Goal: Transaction & Acquisition: Book appointment/travel/reservation

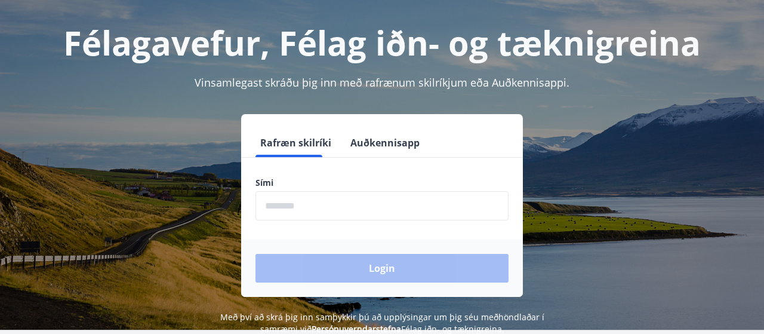
scroll to position [54, 0]
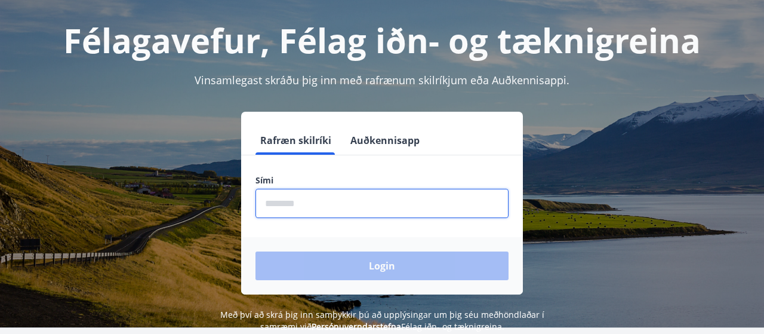
click at [302, 210] on input "phone" at bounding box center [382, 203] width 253 height 29
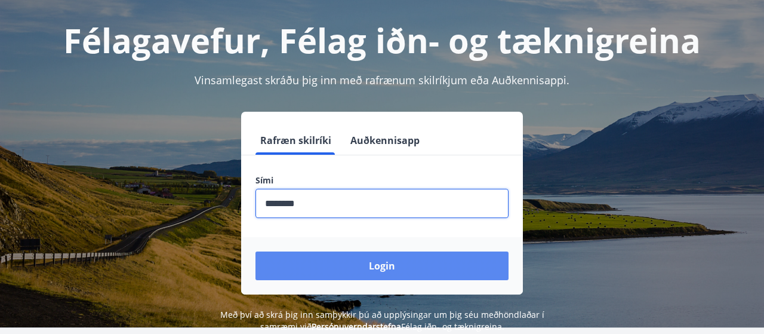
type input "********"
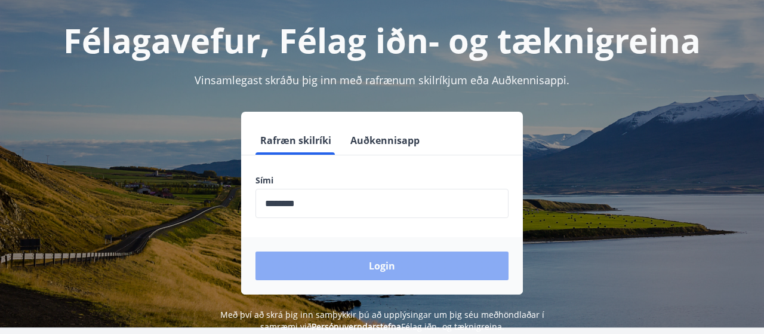
click at [352, 268] on button "Login" at bounding box center [382, 265] width 253 height 29
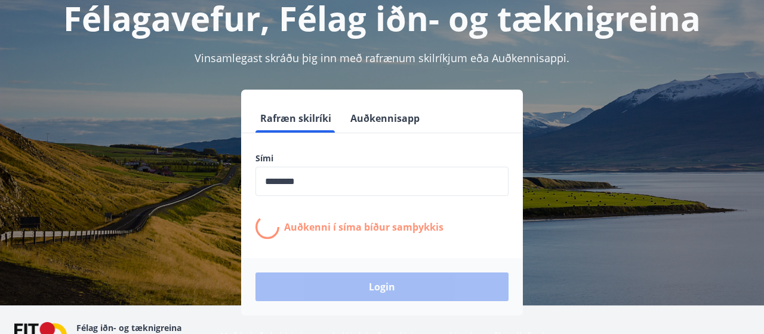
scroll to position [78, 0]
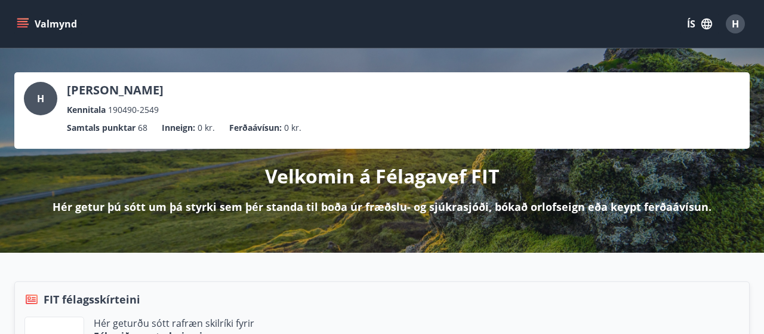
click at [30, 25] on button "Valmynd" at bounding box center [47, 23] width 67 height 21
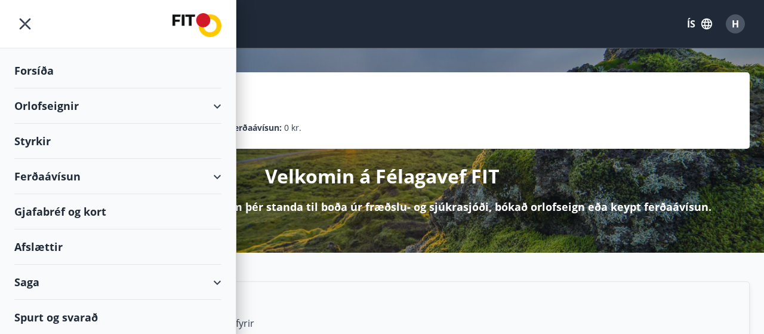
click at [48, 106] on div "Orlofseignir" at bounding box center [117, 105] width 207 height 35
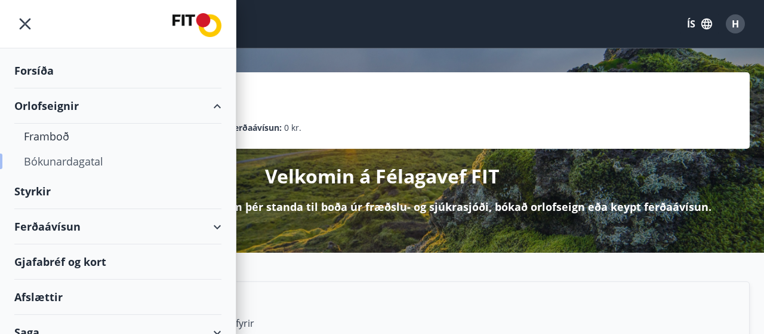
click at [47, 162] on div "Bókunardagatal" at bounding box center [118, 161] width 188 height 25
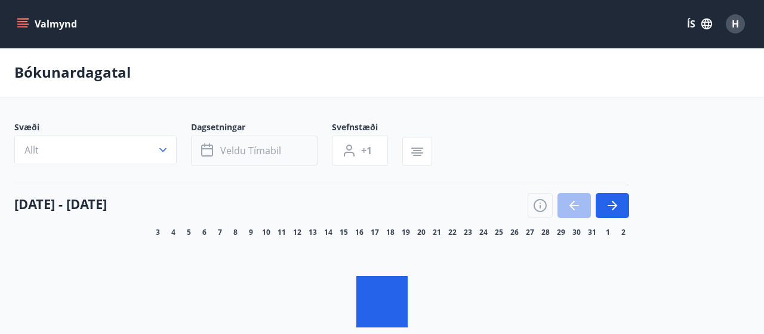
click at [275, 156] on span "Veldu tímabil" at bounding box center [250, 150] width 61 height 13
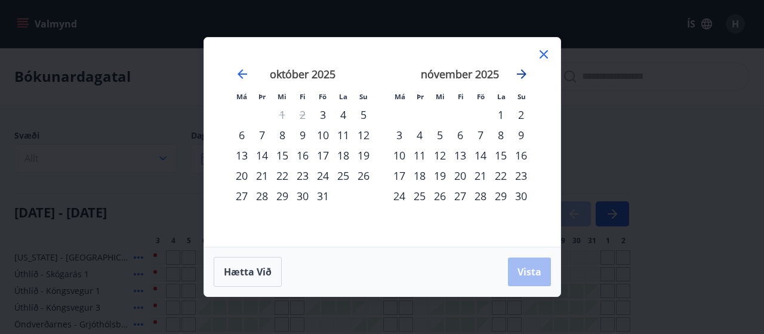
click at [528, 73] on icon "Move forward to switch to the next month." at bounding box center [522, 74] width 14 height 14
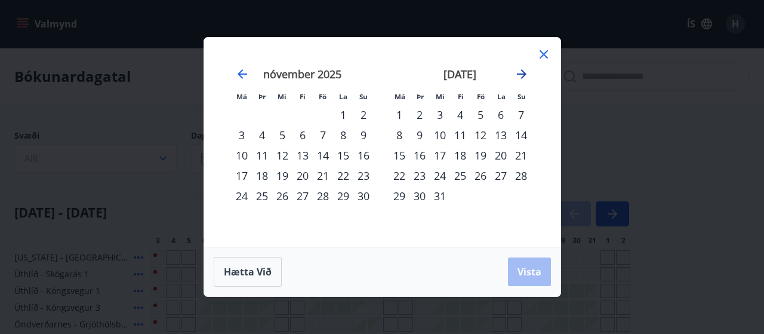
click at [524, 75] on icon "Move forward to switch to the next month." at bounding box center [522, 74] width 10 height 10
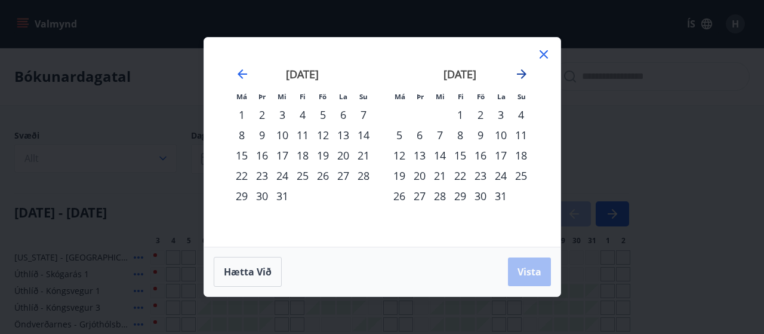
click at [524, 75] on icon "Move forward to switch to the next month." at bounding box center [522, 74] width 10 height 10
click at [239, 219] on div "30" at bounding box center [242, 216] width 20 height 20
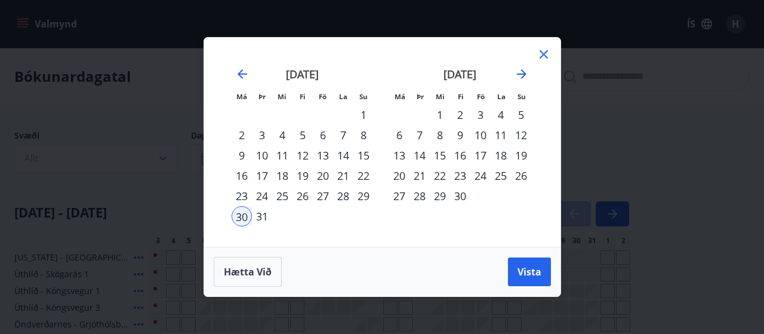
click at [422, 136] on div "7" at bounding box center [420, 135] width 20 height 20
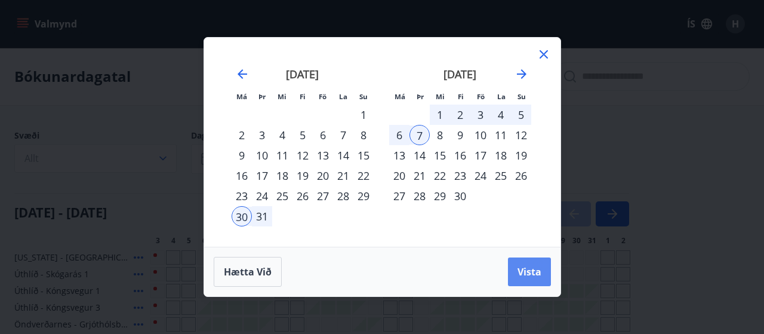
click at [527, 279] on button "Vista" at bounding box center [529, 271] width 43 height 29
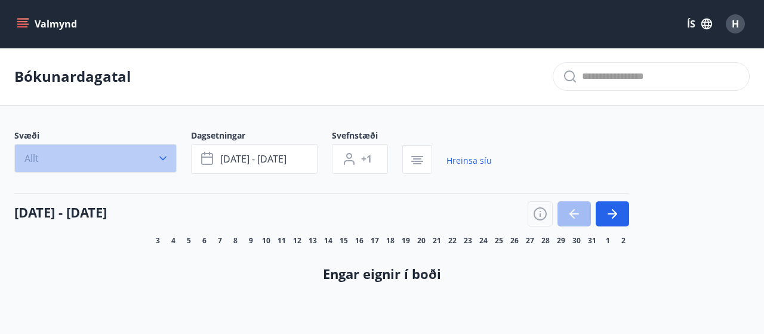
click at [63, 165] on button "Allt" at bounding box center [95, 158] width 162 height 29
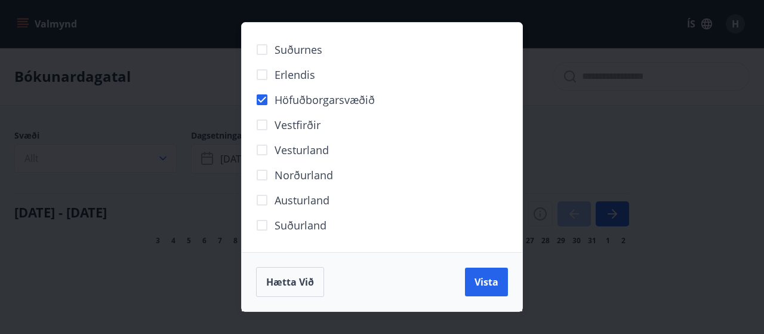
click at [496, 296] on div "Hætta við Vista" at bounding box center [382, 282] width 252 height 30
click at [482, 285] on span "Vista" at bounding box center [487, 281] width 24 height 13
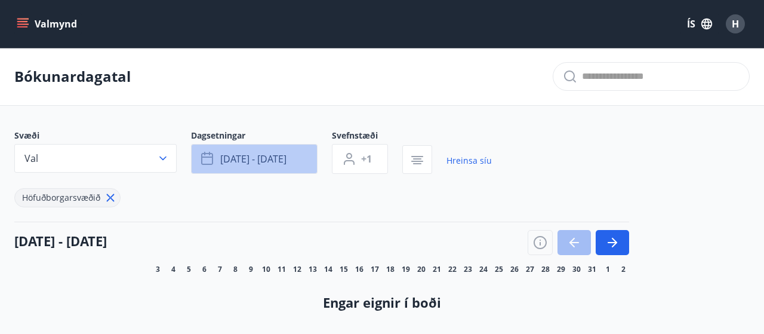
click at [226, 164] on span "[DATE] - [DATE]" at bounding box center [253, 158] width 66 height 13
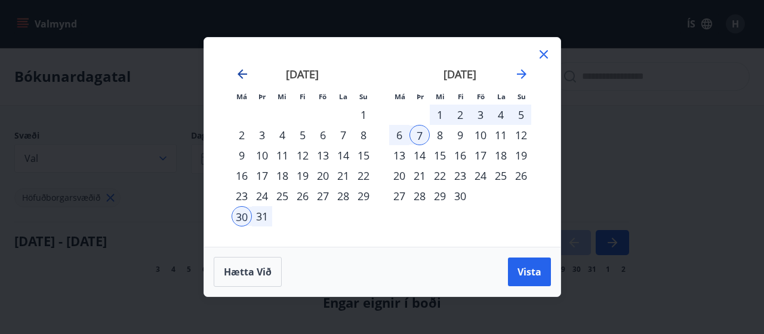
click at [243, 75] on icon "Move backward to switch to the previous month." at bounding box center [243, 74] width 10 height 10
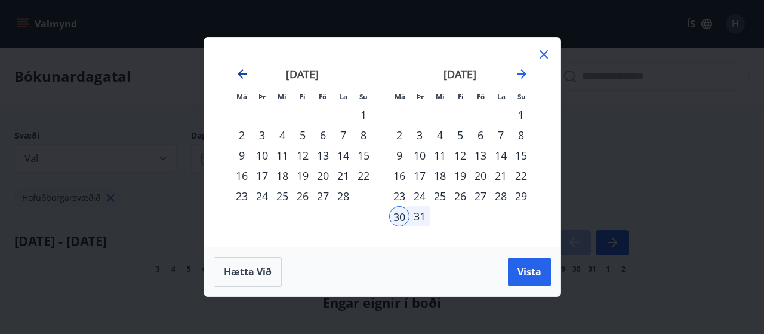
click at [243, 75] on icon "Move backward to switch to the previous month." at bounding box center [243, 74] width 10 height 10
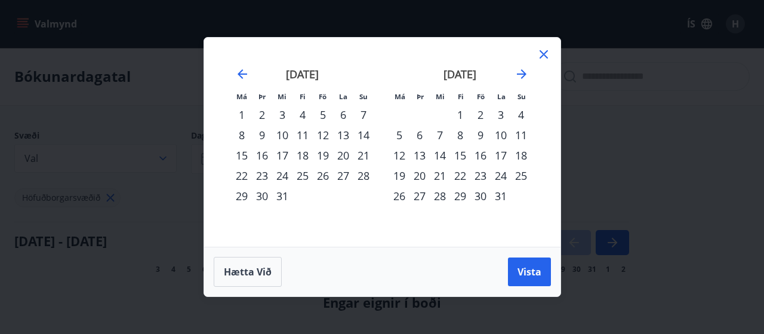
click at [235, 73] on div "[DATE]" at bounding box center [303, 78] width 142 height 53
click at [241, 73] on icon "Move backward to switch to the previous month." at bounding box center [242, 74] width 14 height 14
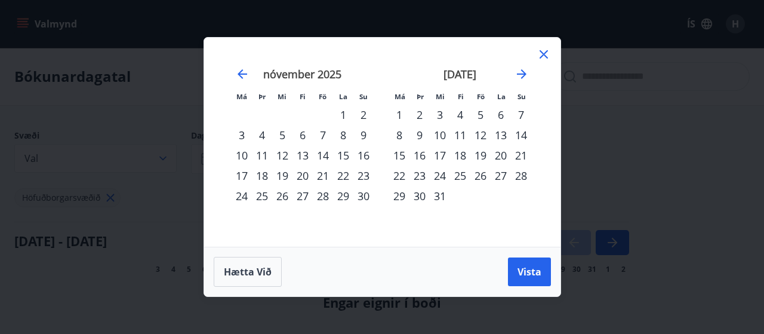
click at [271, 133] on div "4" at bounding box center [262, 135] width 20 height 20
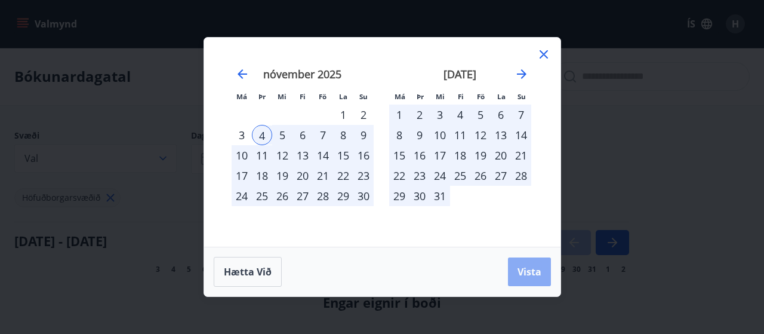
click at [527, 270] on span "Vista" at bounding box center [530, 271] width 24 height 13
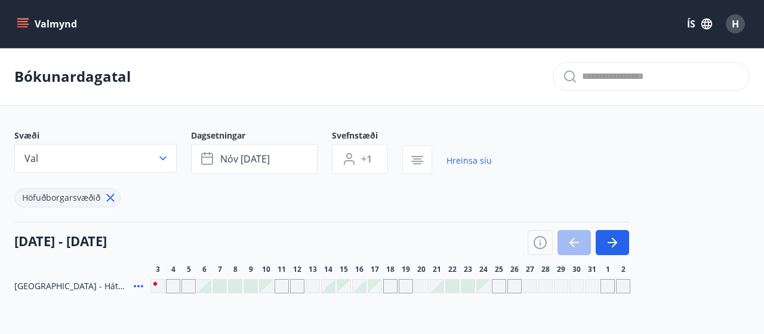
click at [84, 282] on span "[GEOGRAPHIC_DATA] - Hátún 4" at bounding box center [71, 286] width 115 height 12
click at [220, 287] on div at bounding box center [219, 285] width 13 height 13
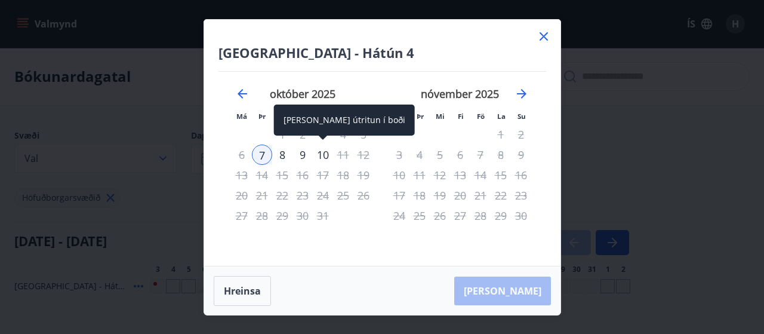
click at [322, 153] on div "10" at bounding box center [323, 154] width 20 height 20
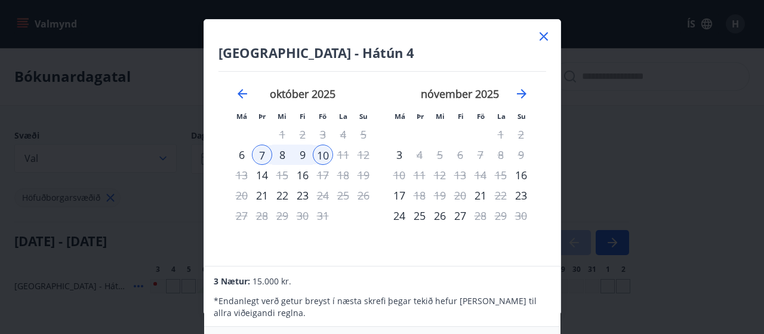
click at [545, 41] on icon at bounding box center [544, 36] width 14 height 14
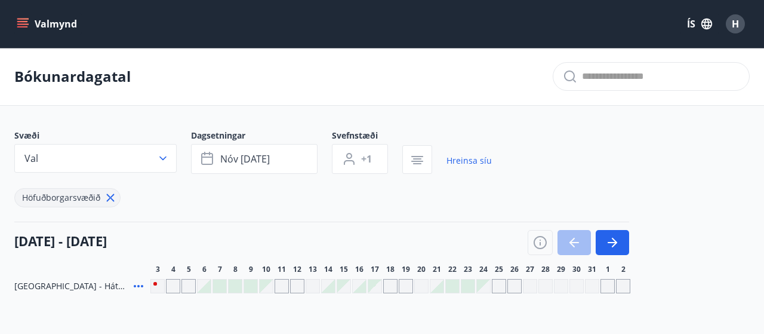
click at [51, 15] on button "Valmynd" at bounding box center [47, 23] width 67 height 21
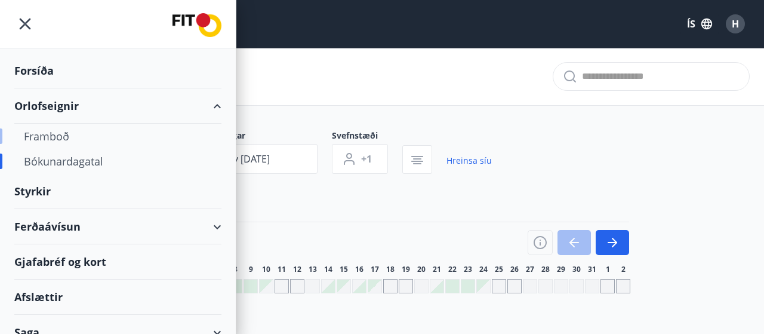
click at [48, 134] on div "Framboð" at bounding box center [118, 136] width 188 height 25
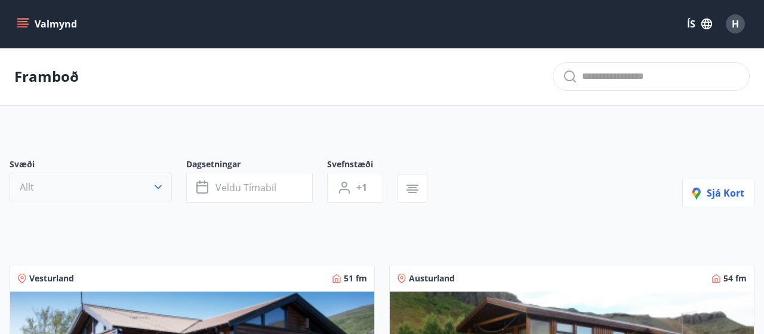
click at [124, 186] on button "Allt" at bounding box center [91, 187] width 162 height 29
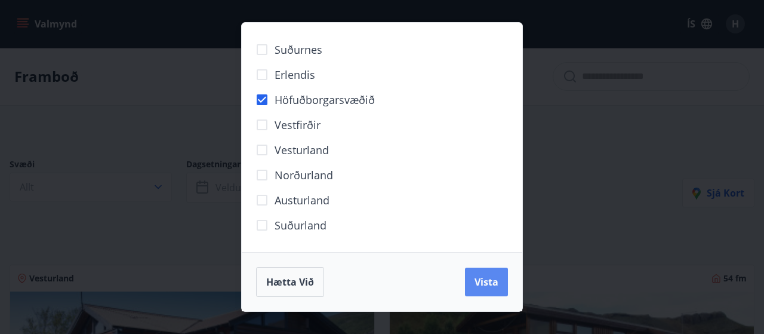
click at [483, 279] on span "Vista" at bounding box center [487, 281] width 24 height 13
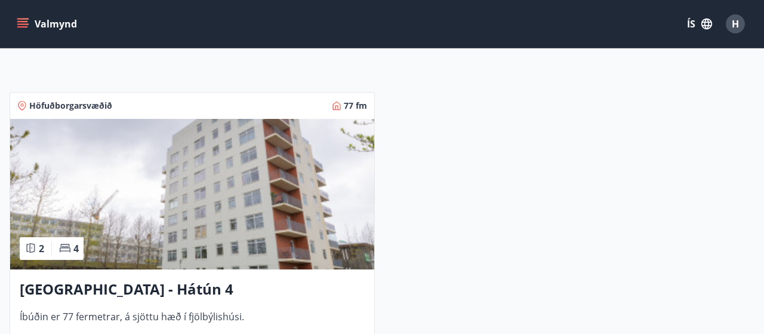
scroll to position [202, 0]
click at [180, 230] on img at bounding box center [192, 193] width 364 height 150
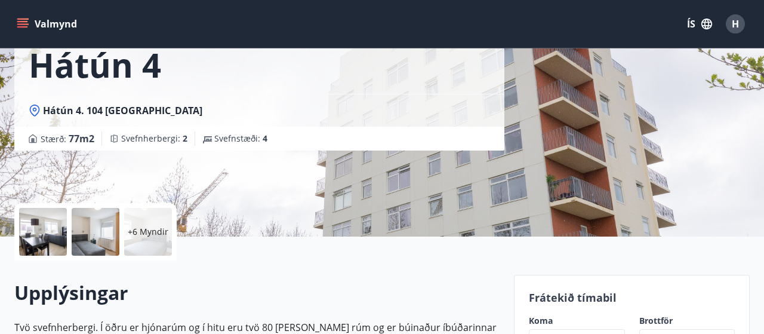
scroll to position [122, 0]
click at [56, 230] on div at bounding box center [43, 231] width 48 height 48
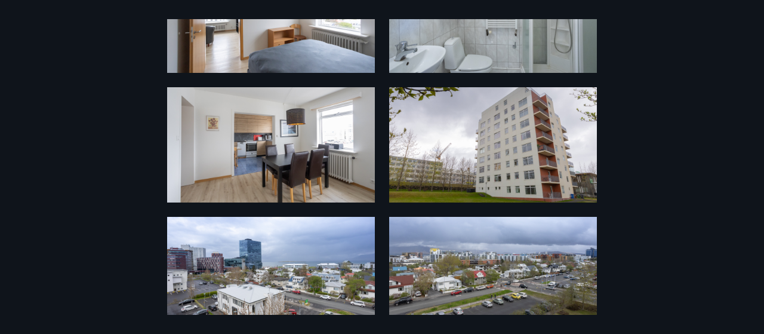
scroll to position [518, 0]
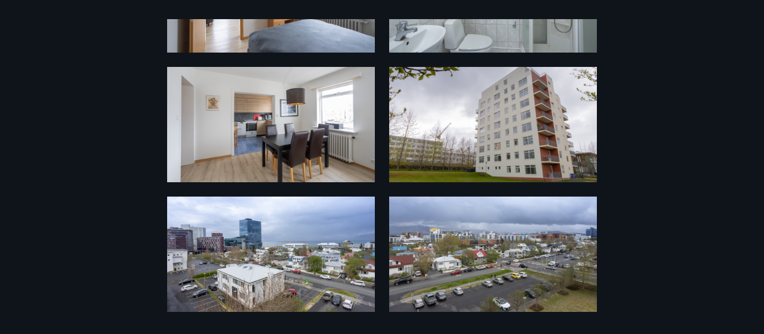
click at [537, 237] on img at bounding box center [493, 253] width 208 height 115
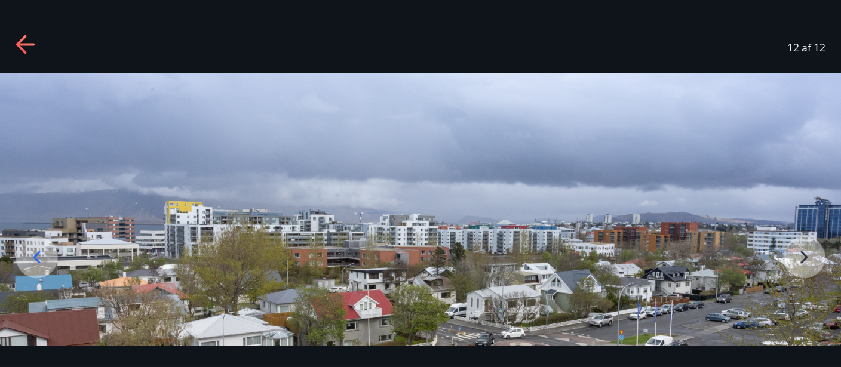
scroll to position [177, 0]
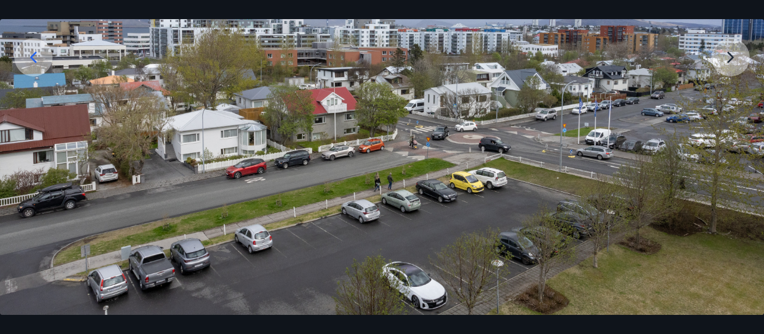
click at [259, 241] on img at bounding box center [382, 102] width 764 height 425
click at [725, 57] on img at bounding box center [382, 102] width 764 height 425
click at [29, 58] on icon at bounding box center [33, 57] width 19 height 19
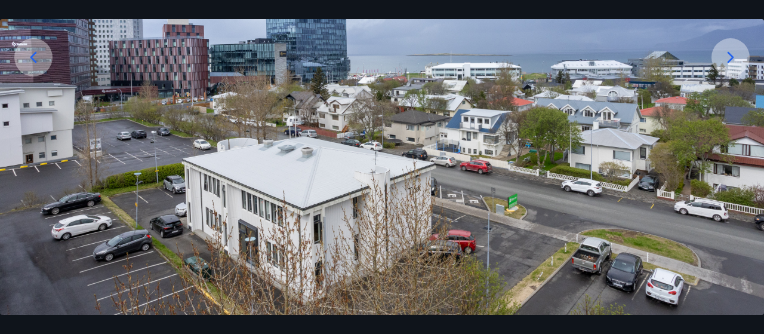
click at [29, 58] on icon at bounding box center [33, 57] width 19 height 19
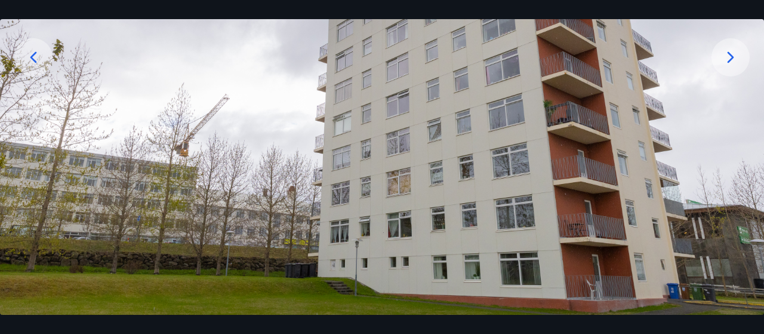
click at [29, 58] on icon at bounding box center [33, 57] width 19 height 19
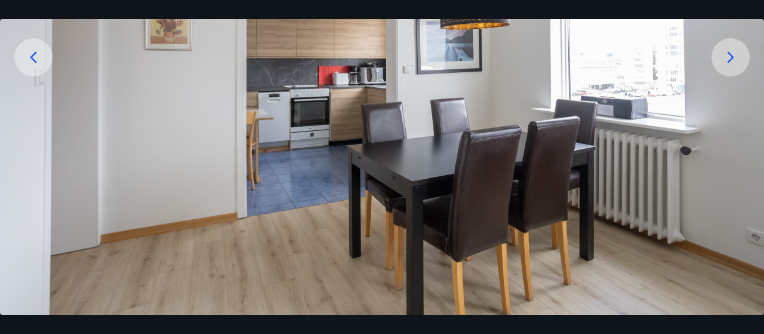
click at [29, 58] on icon at bounding box center [33, 57] width 19 height 19
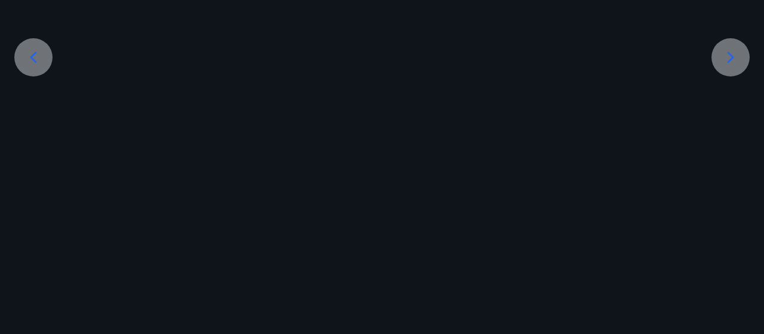
click at [29, 58] on icon at bounding box center [33, 57] width 19 height 19
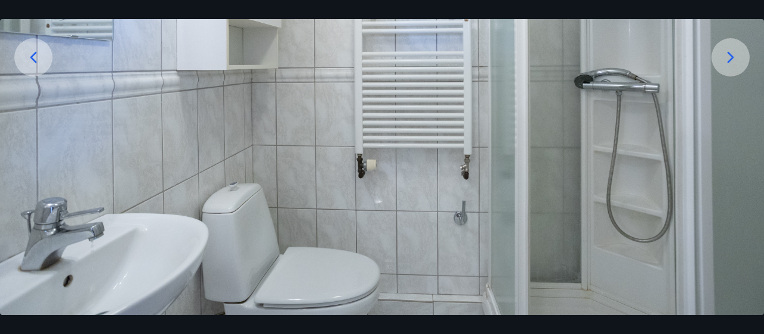
click at [29, 58] on icon at bounding box center [33, 57] width 19 height 19
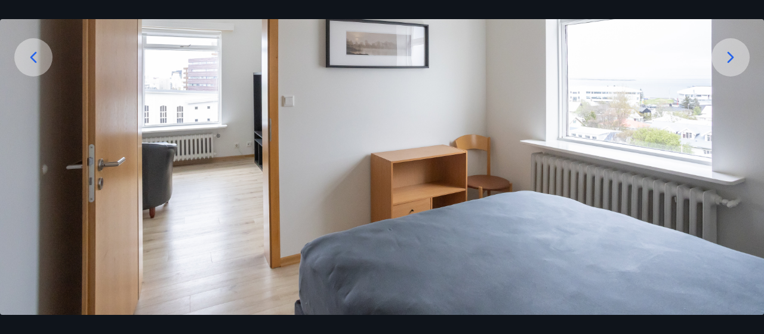
click at [29, 58] on icon at bounding box center [33, 57] width 19 height 19
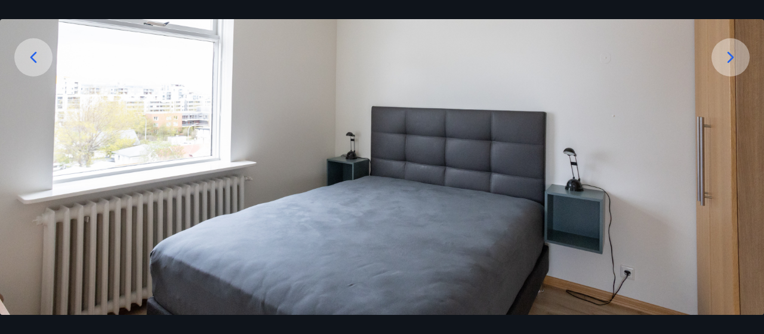
click at [29, 58] on icon at bounding box center [33, 57] width 19 height 19
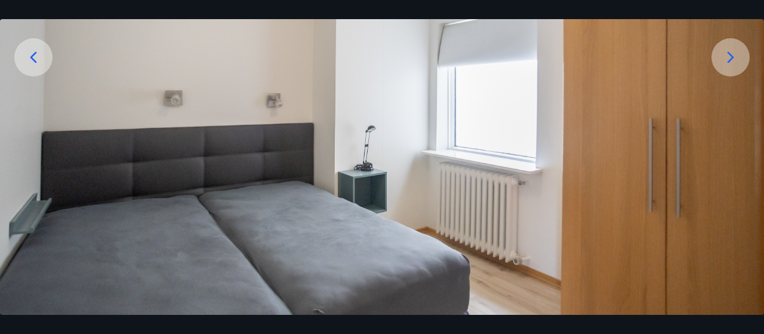
click at [29, 58] on icon at bounding box center [33, 57] width 19 height 19
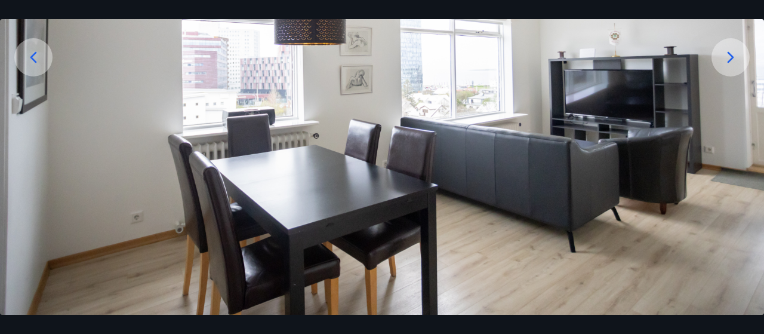
click at [29, 58] on icon at bounding box center [33, 57] width 19 height 19
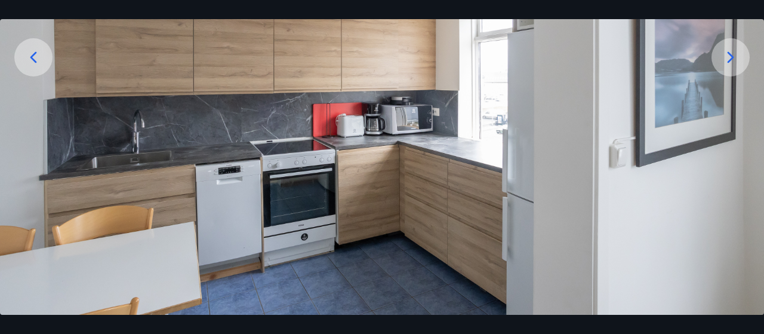
click at [29, 58] on icon at bounding box center [33, 57] width 19 height 19
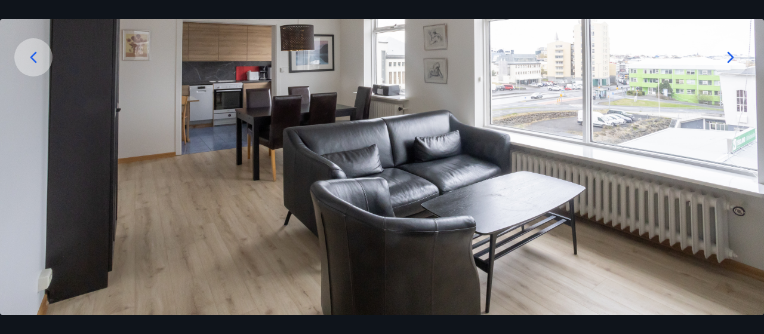
click at [29, 58] on icon at bounding box center [33, 57] width 19 height 19
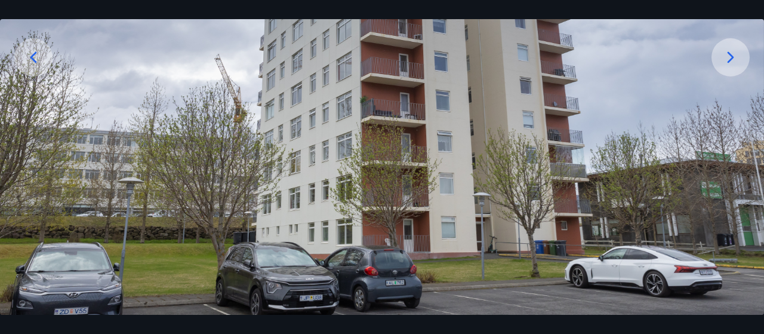
click at [725, 61] on icon at bounding box center [730, 57] width 19 height 19
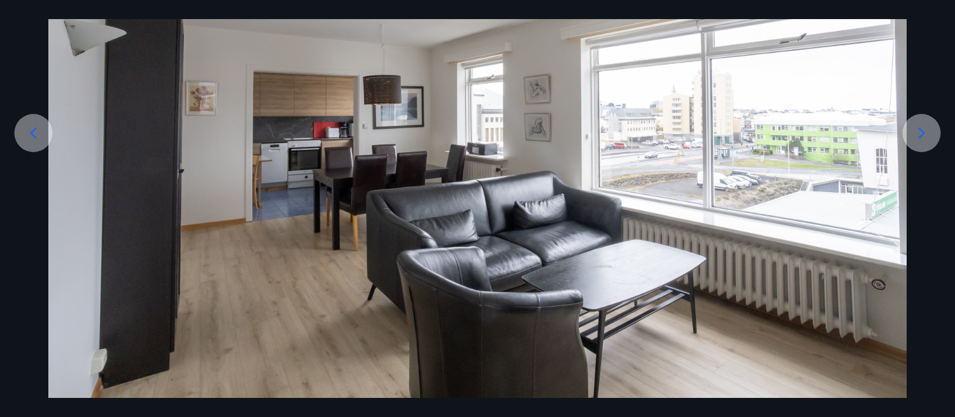
scroll to position [135, 0]
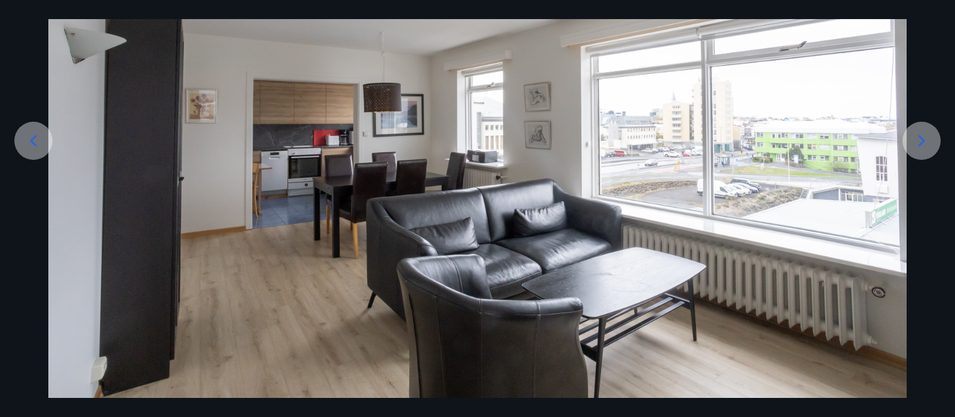
click at [509, 235] on img at bounding box center [477, 170] width 859 height 477
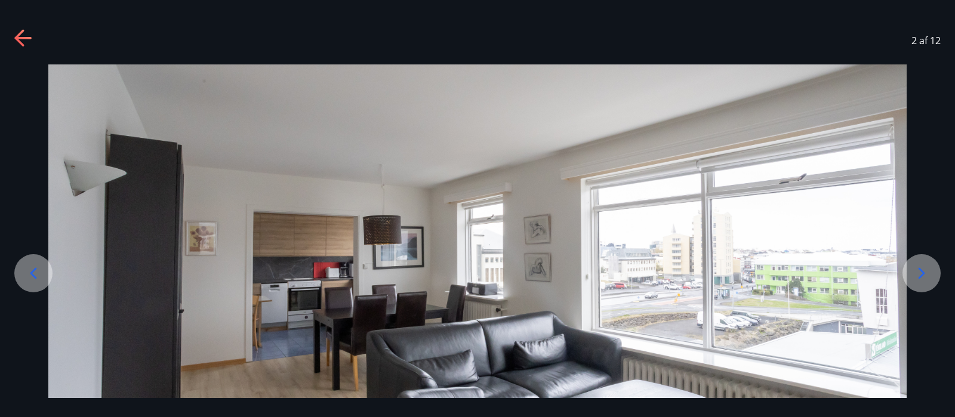
scroll to position [0, 0]
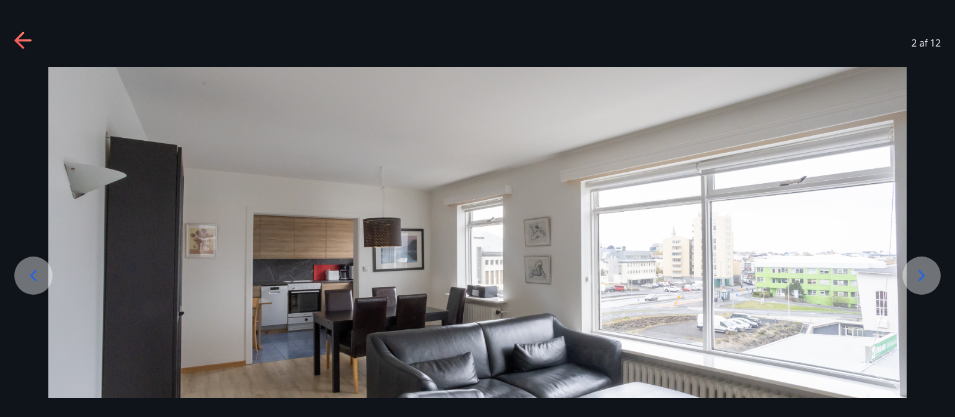
click at [26, 31] on div "2 af 12" at bounding box center [477, 43] width 955 height 48
click at [18, 42] on icon at bounding box center [19, 40] width 10 height 17
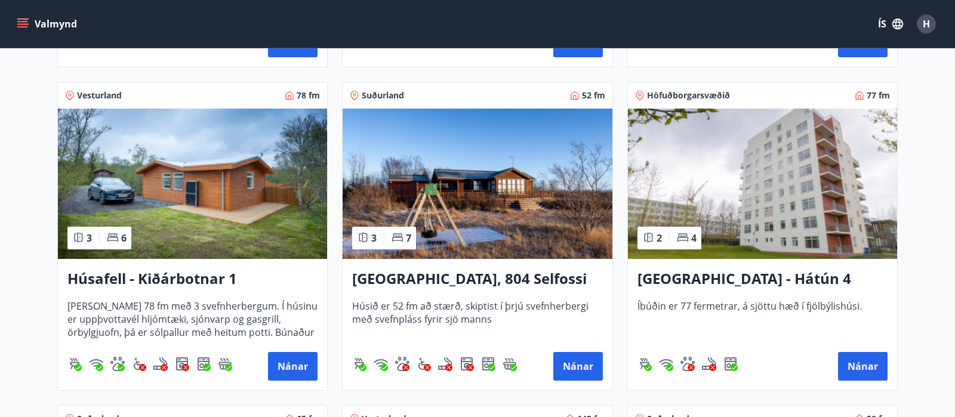
scroll to position [837, 0]
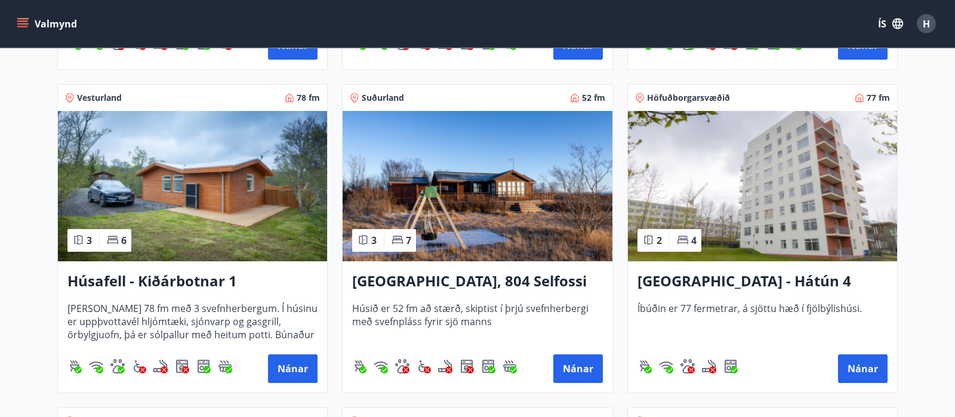
click at [201, 222] on img at bounding box center [192, 186] width 269 height 150
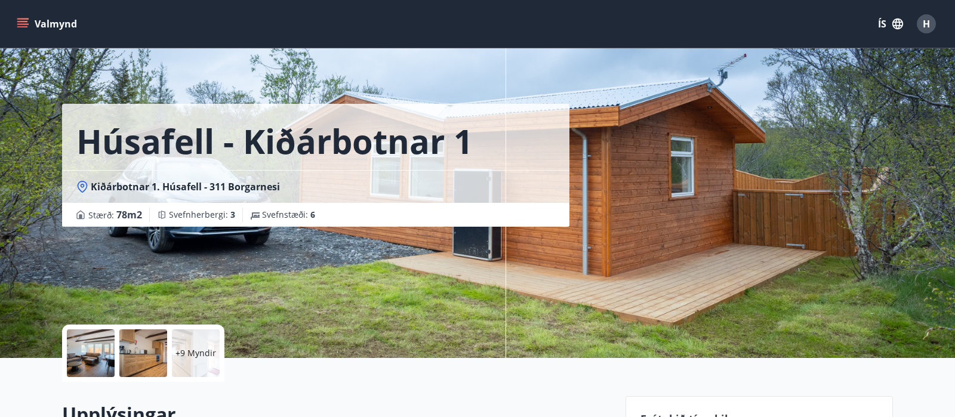
click at [87, 333] on div at bounding box center [91, 354] width 48 height 48
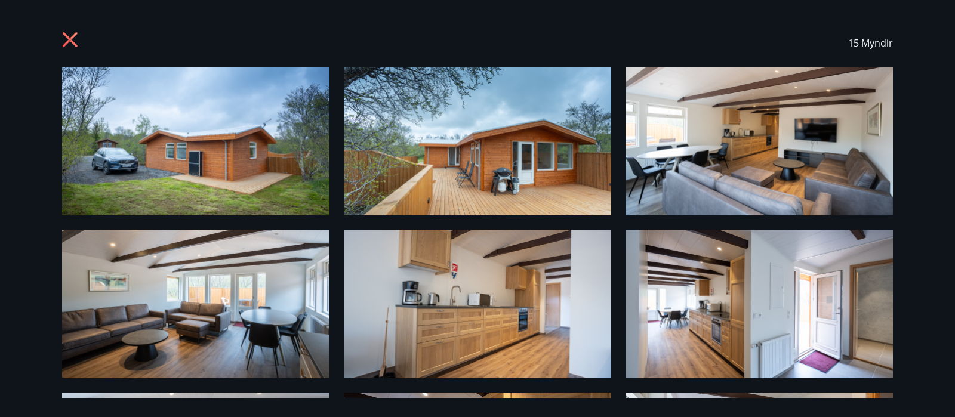
click at [67, 36] on icon at bounding box center [70, 39] width 15 height 15
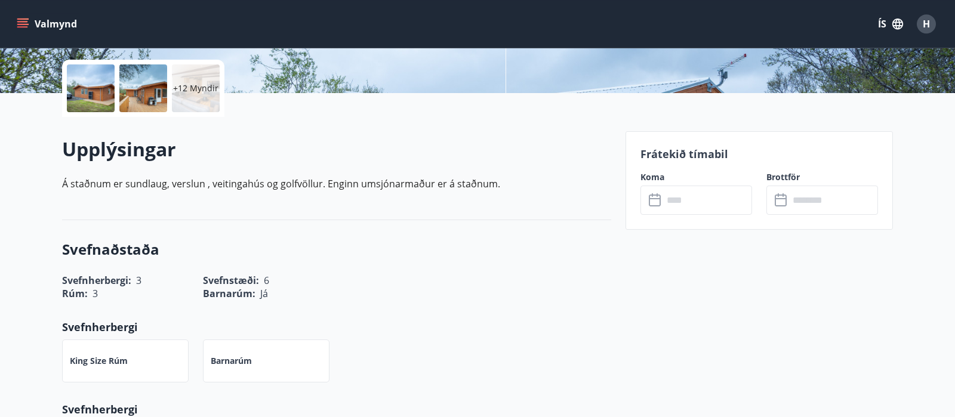
scroll to position [267, 0]
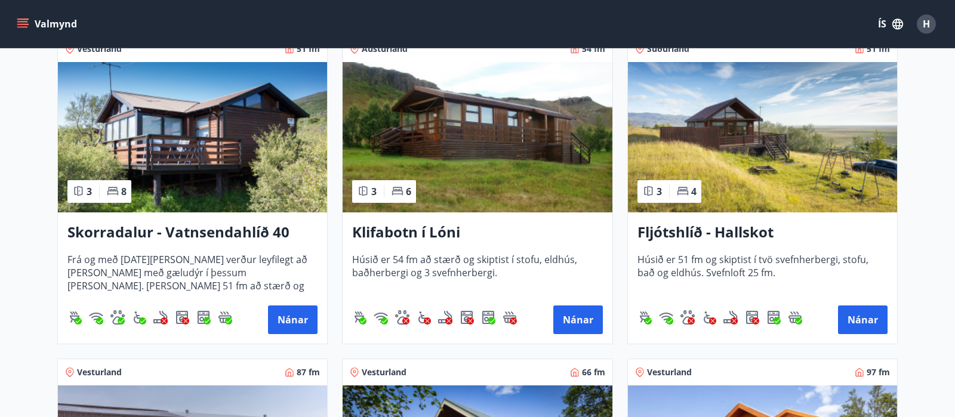
scroll to position [330, 0]
